Goal: Transaction & Acquisition: Register for event/course

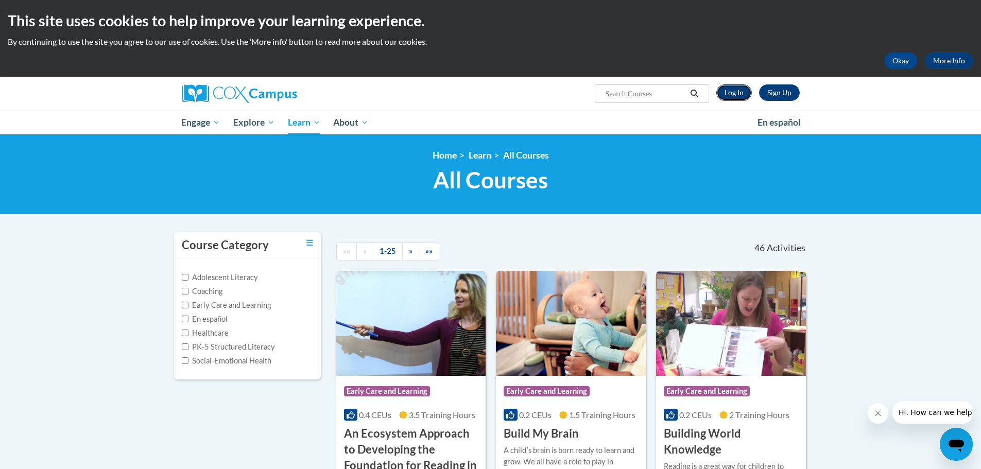
click at [739, 94] on link "Log In" at bounding box center [734, 92] width 36 height 16
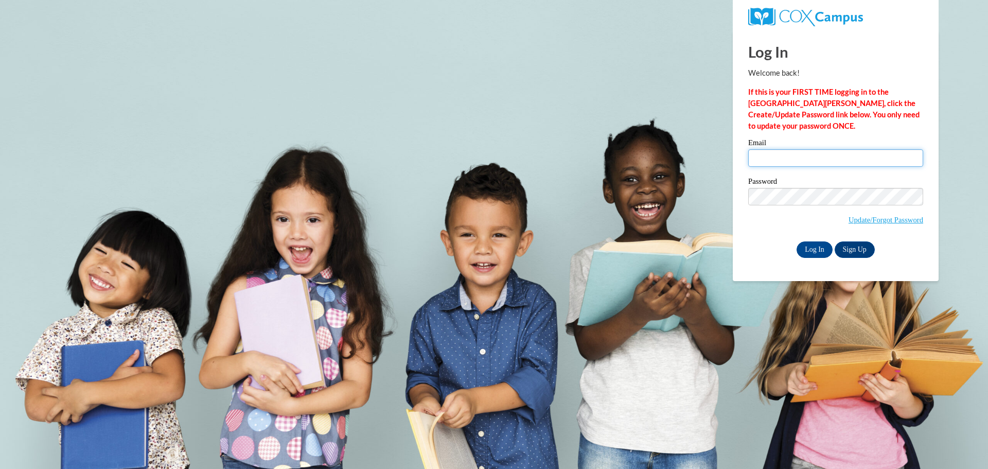
click at [808, 156] on input "Email" at bounding box center [835, 158] width 175 height 18
type input "shryiawitherspoon19@gmail.com"
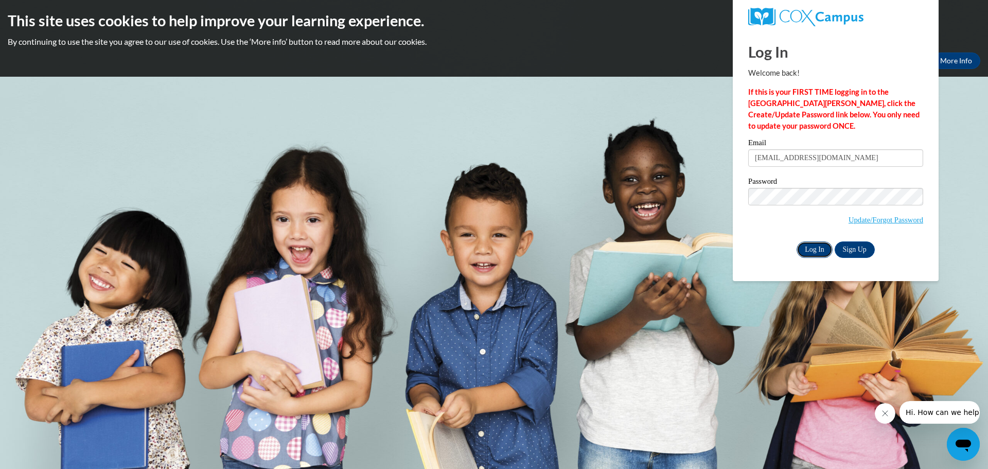
click at [823, 251] on input "Log In" at bounding box center [815, 249] width 36 height 16
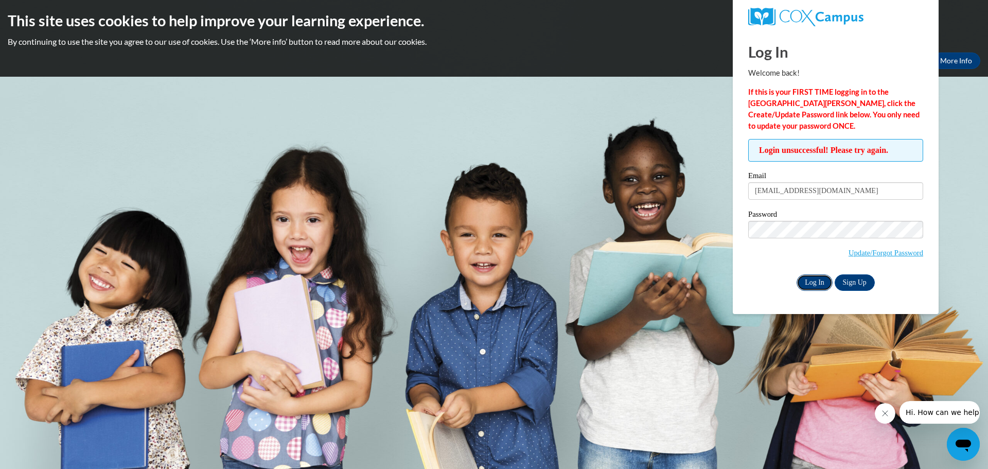
click at [806, 279] on input "Log In" at bounding box center [815, 282] width 36 height 16
click at [854, 282] on link "Sign Up" at bounding box center [855, 282] width 40 height 16
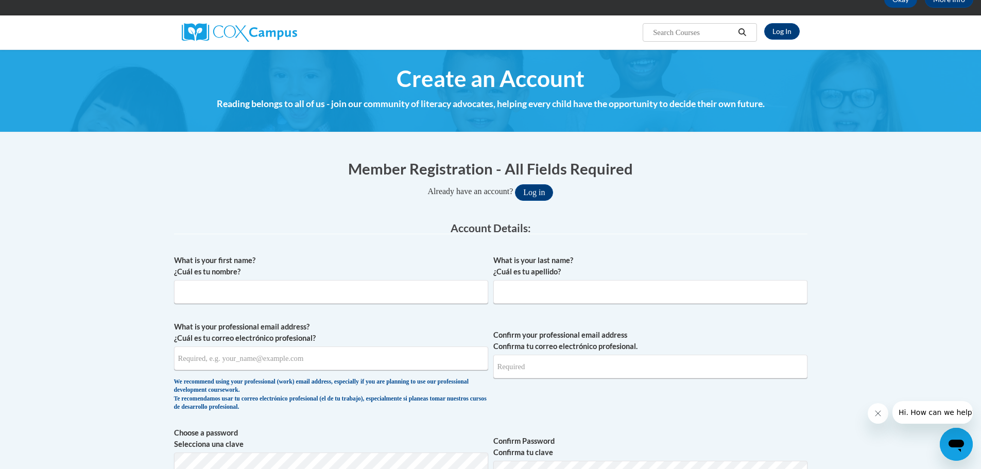
scroll to position [68, 0]
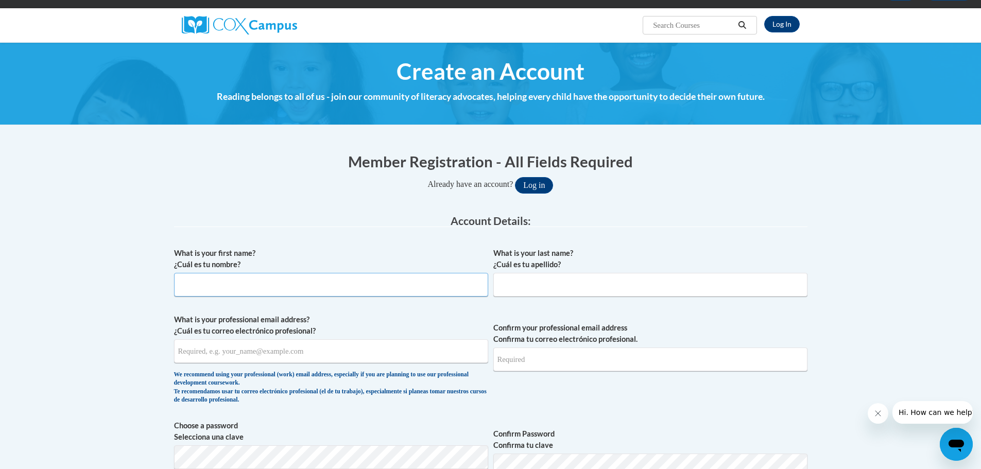
click at [250, 279] on input "What is your first name? ¿Cuál es tu nombre?" at bounding box center [331, 285] width 314 height 24
type input "shryia"
type input "witherspoon"
type input "shryiawitherspoon19@gmail.com"
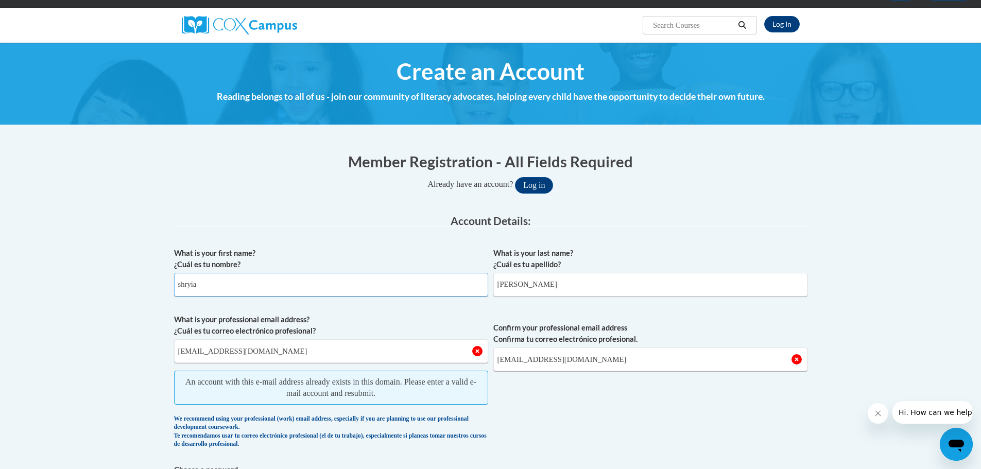
scroll to position [343, 0]
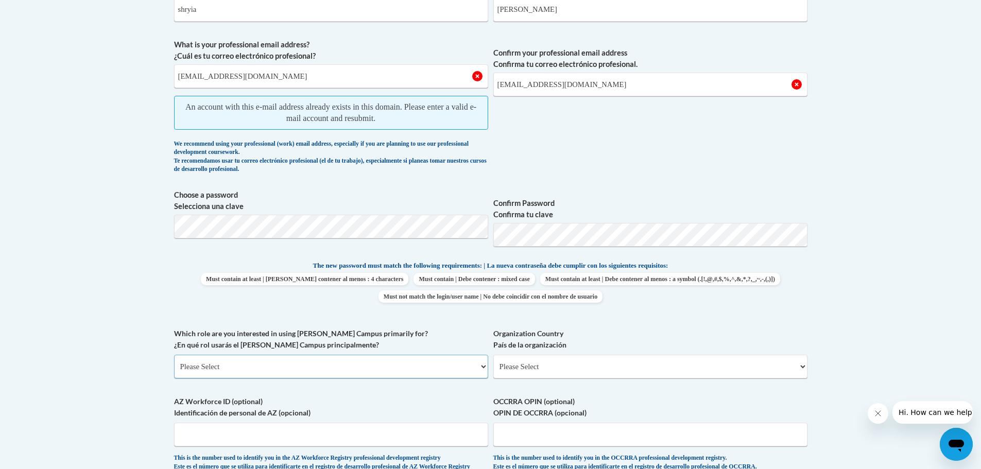
click at [410, 364] on select "Please Select College/University | Colegio/Universidad Community/Nonprofit Part…" at bounding box center [331, 367] width 314 height 24
select select "5a18ea06-2b54-4451-96f2-d152daf9eac5"
click at [174, 355] on select "Please Select College/University | Colegio/Universidad Community/Nonprofit Part…" at bounding box center [331, 367] width 314 height 24
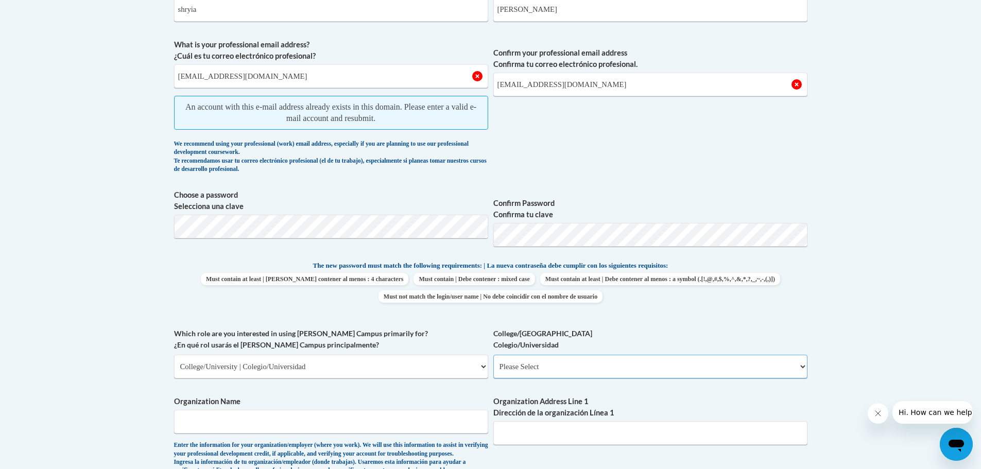
click at [589, 370] on select "Please Select College/University Staff | Empleado universitario College/Univers…" at bounding box center [650, 367] width 314 height 24
select select "99b32b07-cffc-426c-8bf6-0cd77760d84b"
click at [493, 355] on select "Please Select College/University Staff | Empleado universitario College/Univers…" at bounding box center [650, 367] width 314 height 24
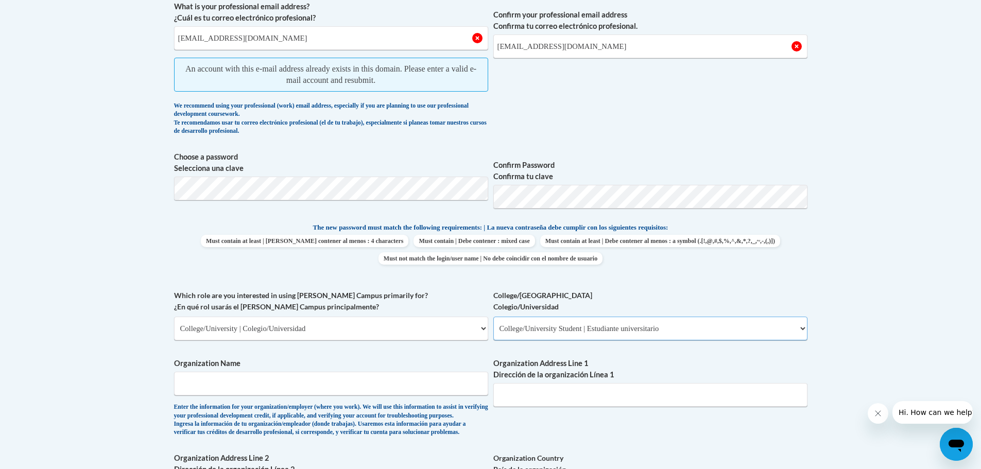
scroll to position [412, 0]
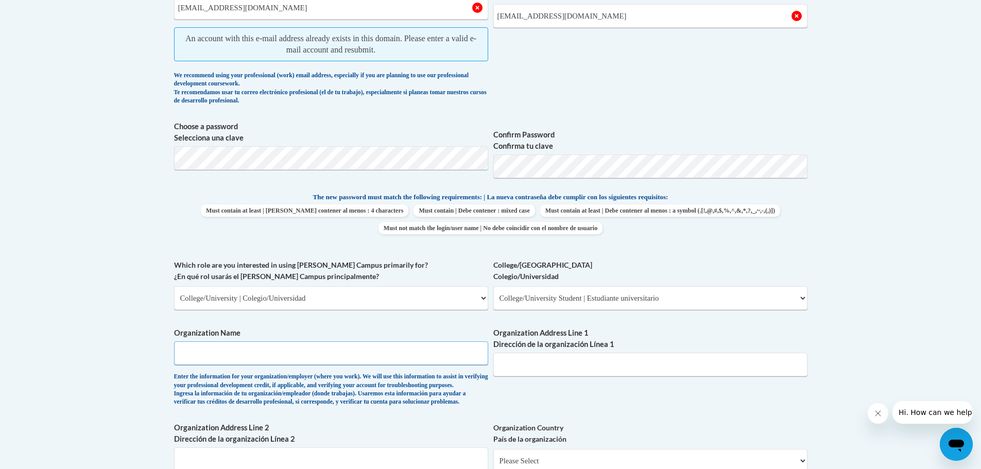
click at [393, 351] on input "Organization Name" at bounding box center [331, 353] width 314 height 24
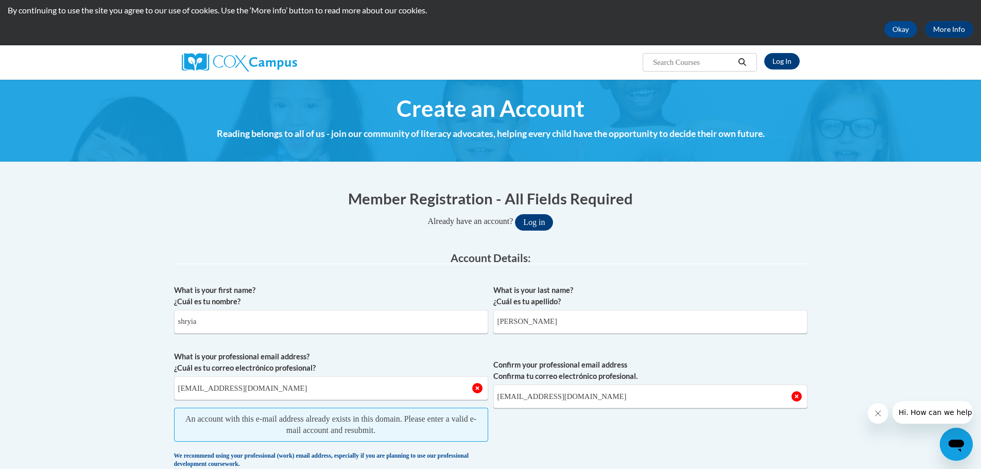
scroll to position [0, 0]
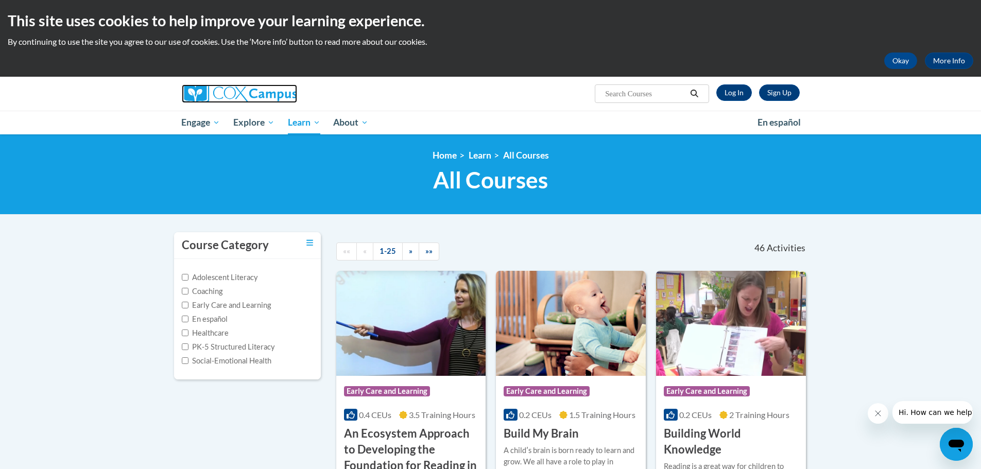
click at [251, 92] on img at bounding box center [239, 93] width 115 height 19
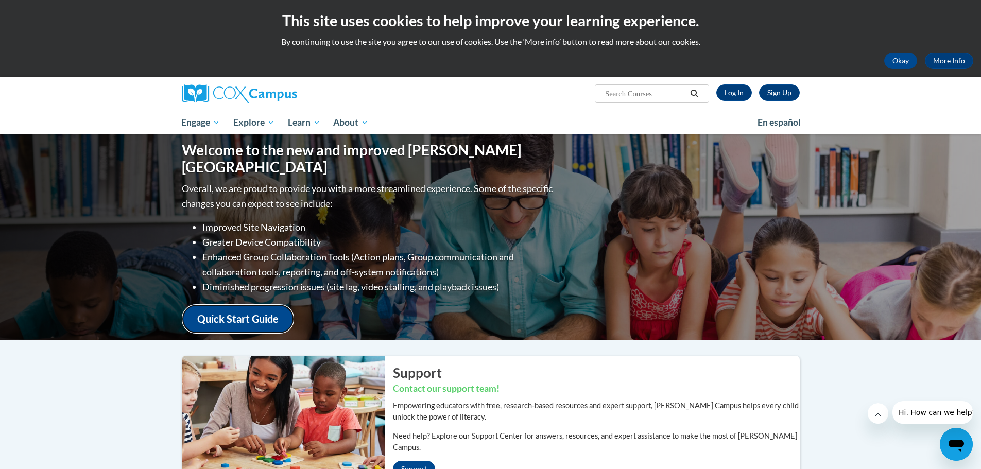
click at [274, 308] on link "Quick Start Guide" at bounding box center [238, 318] width 112 height 29
